Goal: Find contact information

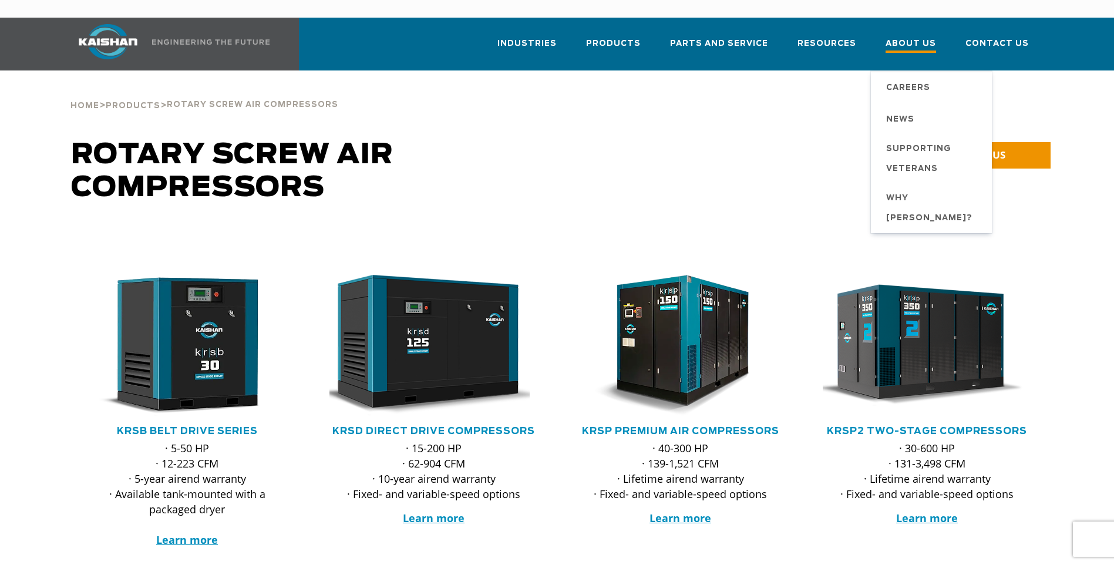
click at [930, 37] on span "About Us" at bounding box center [911, 45] width 51 height 16
click at [908, 37] on span "About Us" at bounding box center [911, 45] width 51 height 16
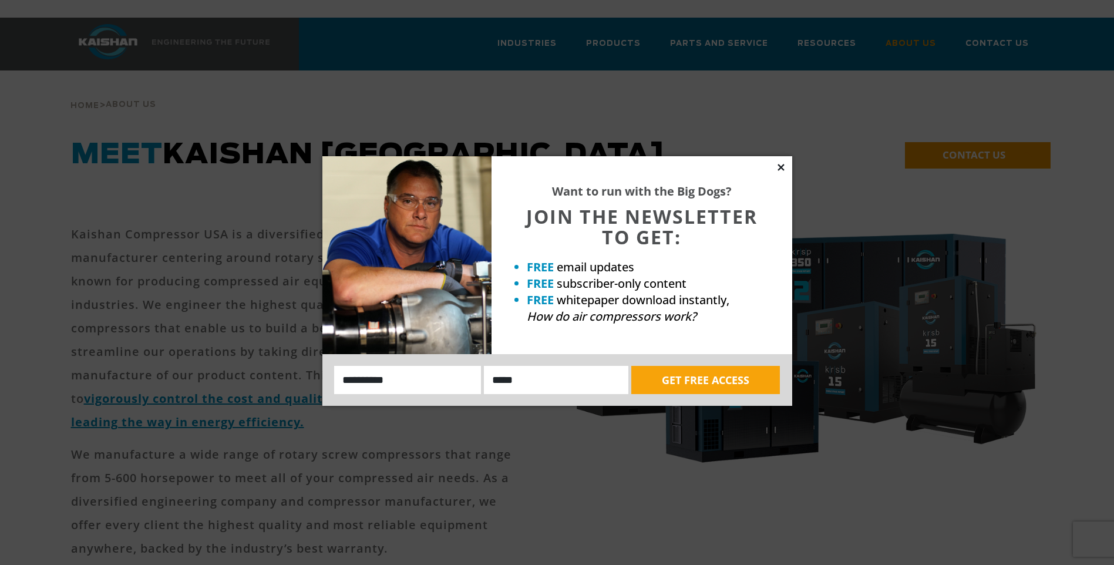
click at [780, 166] on icon at bounding box center [781, 167] width 6 height 6
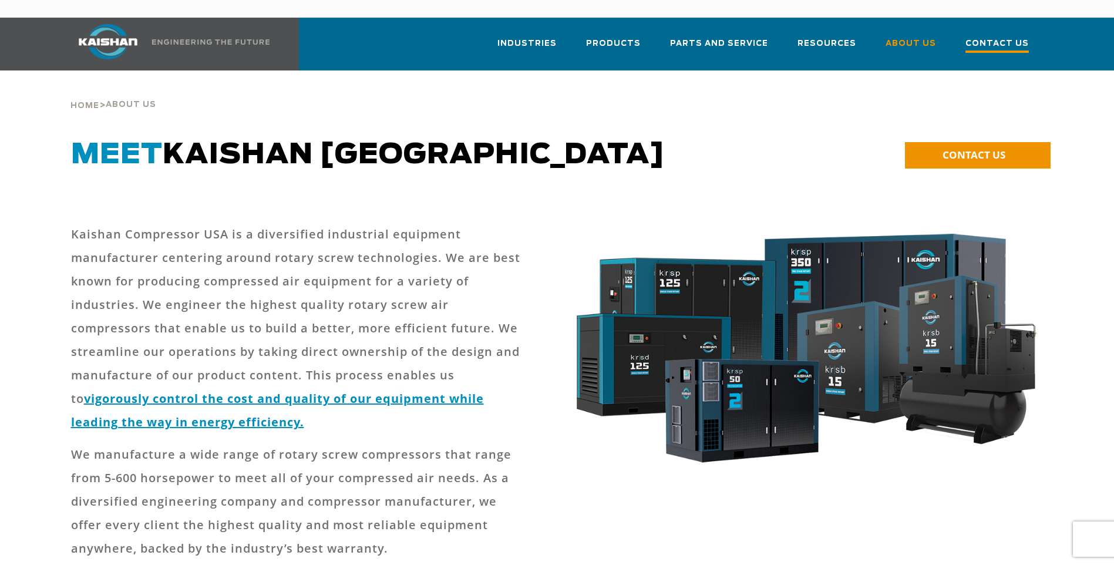
click at [983, 37] on span "Contact Us" at bounding box center [997, 45] width 63 height 16
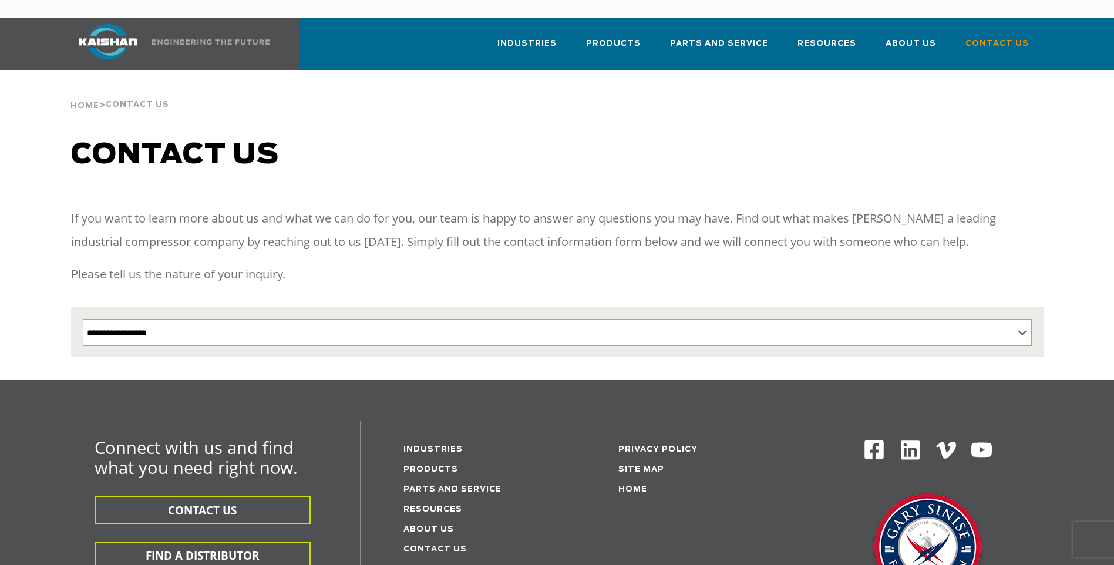
click at [71, 24] on img at bounding box center [108, 41] width 88 height 35
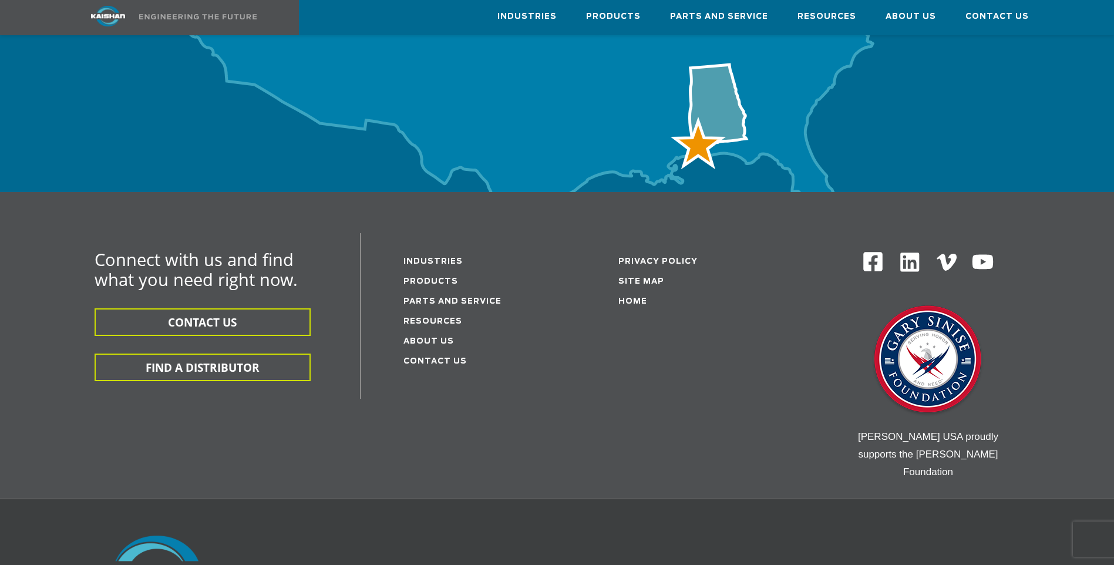
scroll to position [3859, 0]
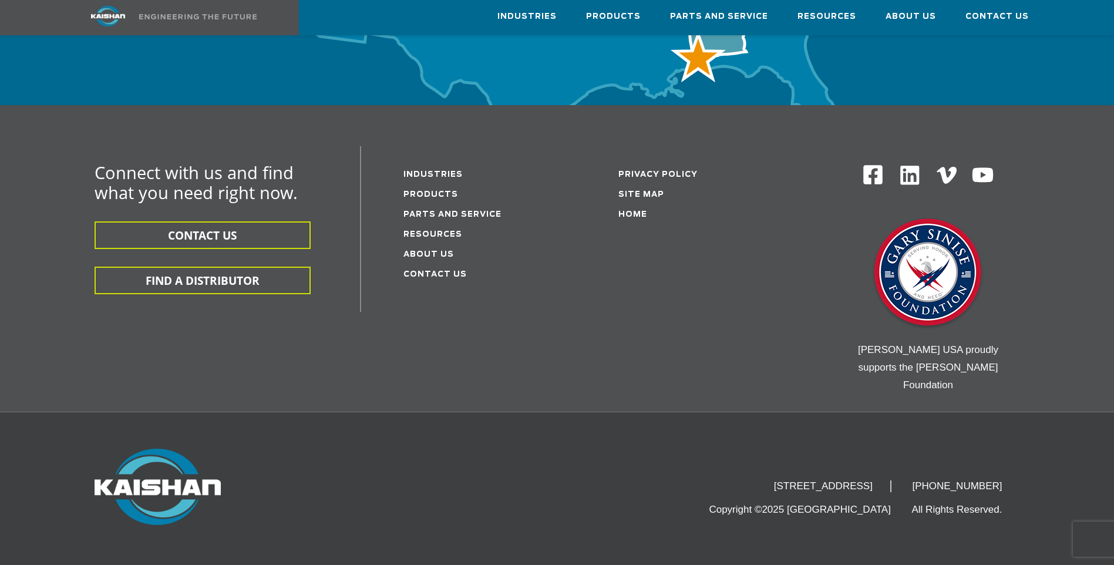
drag, startPoint x: 833, startPoint y: 423, endPoint x: 853, endPoint y: 432, distance: 21.3
click at [853, 449] on div "15445 Industrial Park Drive, Loxley, AL 36551 (251) 257-0586 Copyright ©2025 Ka…" at bounding box center [724, 483] width 592 height 69
copy div "Loxley, AL 36551 (251) 257-0586"
click at [662, 449] on div "15445 Industrial Park Drive, Loxley, AL 36551 (251) 257-0586 Copyright ©2025 Ka…" at bounding box center [724, 483] width 592 height 69
click at [902, 164] on img at bounding box center [910, 175] width 23 height 23
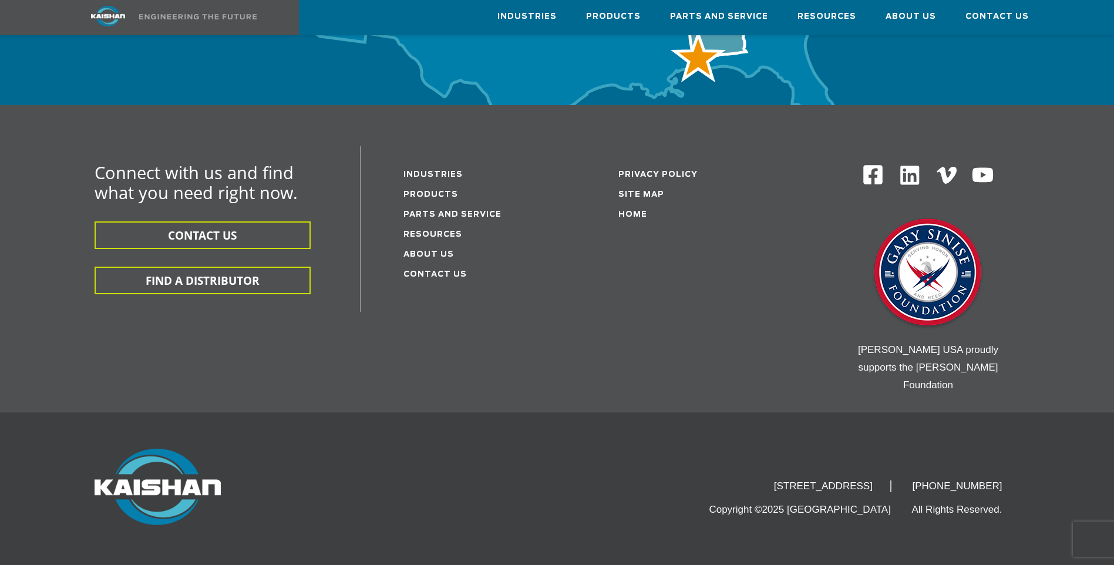
click at [944, 167] on img at bounding box center [947, 175] width 20 height 17
click at [872, 164] on img at bounding box center [873, 175] width 22 height 22
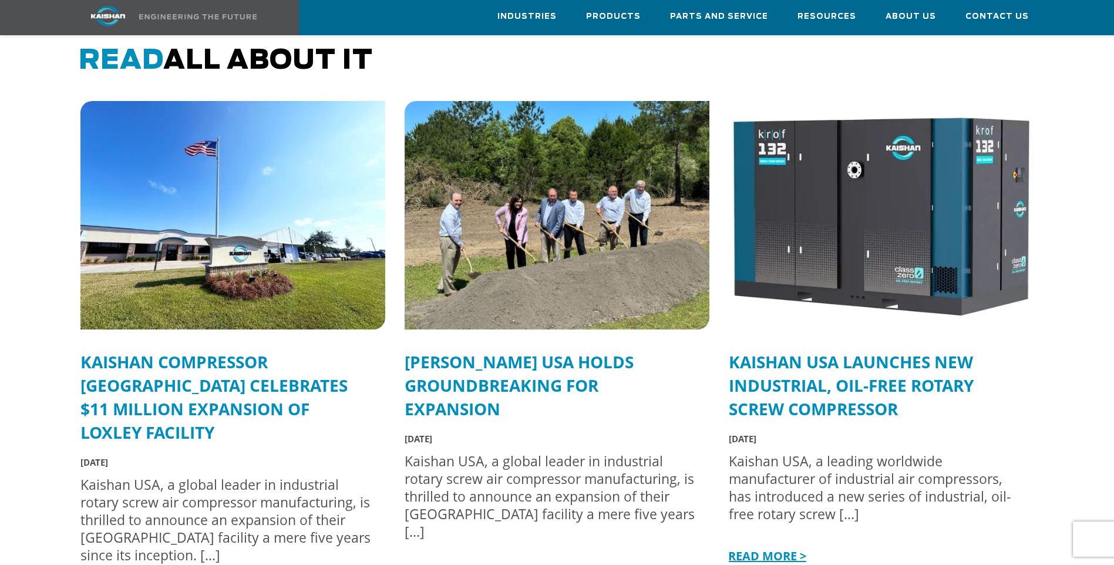
scroll to position [3231, 0]
